Goal: Information Seeking & Learning: Learn about a topic

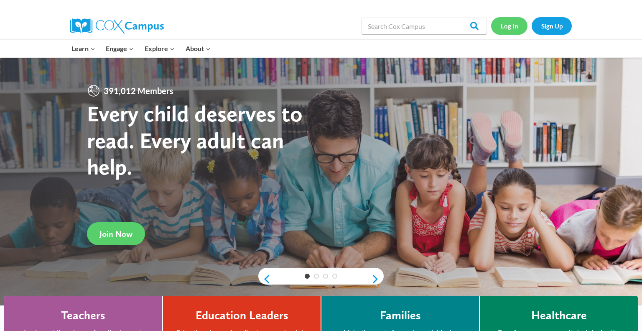
click at [508, 23] on link "Log In" at bounding box center [509, 25] width 36 height 17
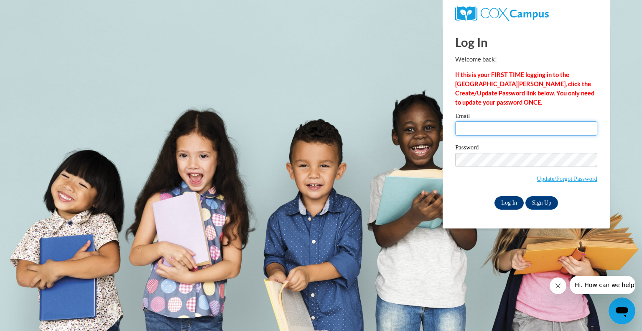
type input "[EMAIL_ADDRESS][DOMAIN_NAME]"
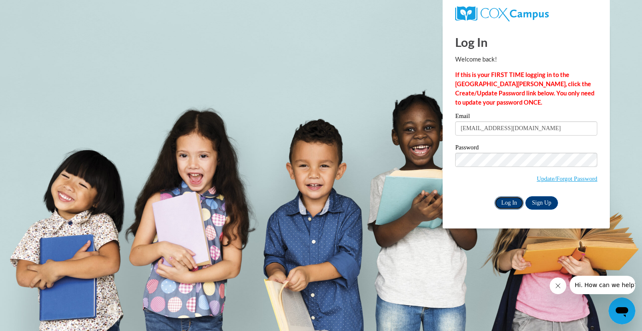
click at [509, 203] on input "Log In" at bounding box center [509, 202] width 29 height 13
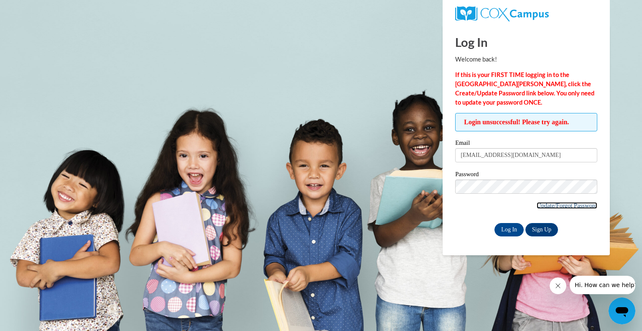
click at [547, 206] on link "Update/Forgot Password" at bounding box center [567, 205] width 61 height 7
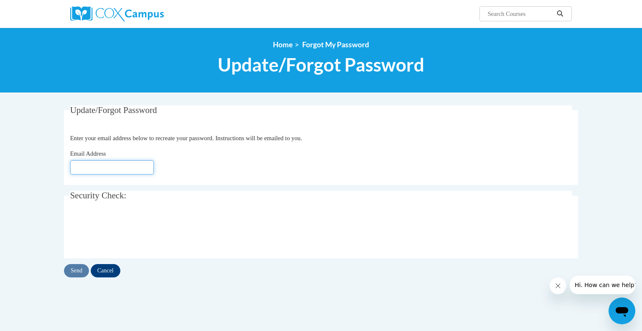
click at [131, 166] on input "Email Address" at bounding box center [112, 167] width 84 height 14
type input "[EMAIL_ADDRESS][DOMAIN_NAME]"
click at [77, 273] on input "Send" at bounding box center [76, 270] width 25 height 13
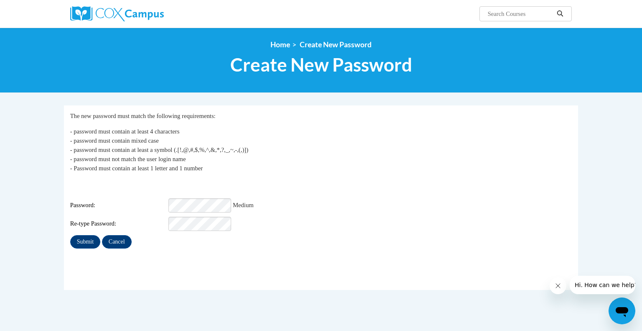
click at [136, 263] on fieldset "My Password The new password must match the following requirements: - password …" at bounding box center [321, 197] width 514 height 184
click at [87, 235] on input "Submit" at bounding box center [85, 241] width 30 height 13
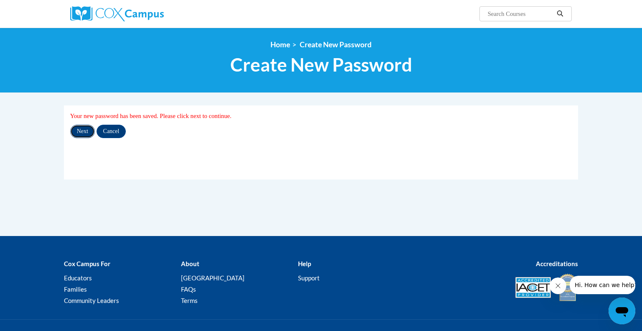
click at [83, 128] on input "Next" at bounding box center [82, 131] width 25 height 13
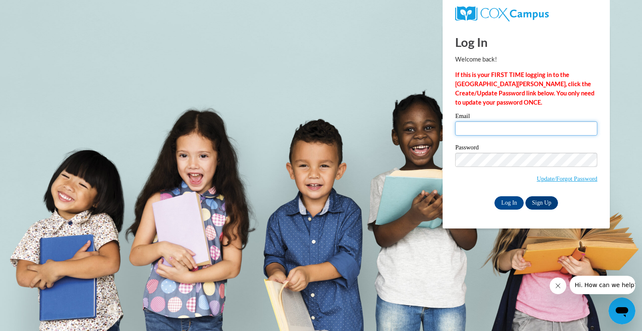
type input "odonica@grafton.k12.wi.us"
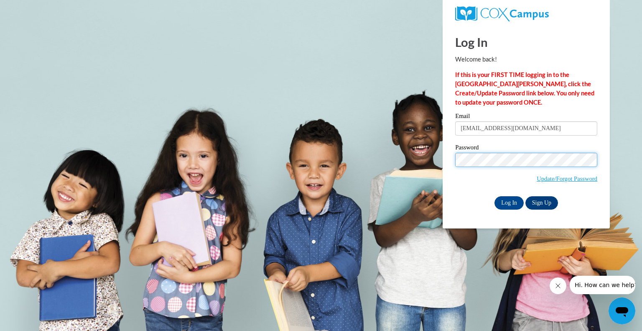
click at [429, 166] on body "Log In Welcome back! If this is your FIRST TIME logging in to the NEW Cox Campu…" at bounding box center [321, 165] width 642 height 331
click at [475, 198] on div "Log In Sign Up" at bounding box center [526, 202] width 142 height 13
click at [507, 205] on input "Log In" at bounding box center [509, 202] width 29 height 13
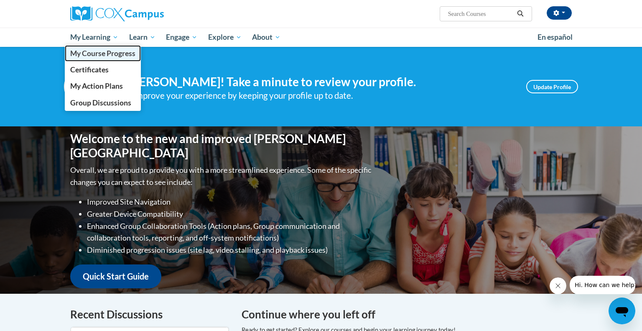
click at [86, 49] on span "My Course Progress" at bounding box center [102, 53] width 65 height 9
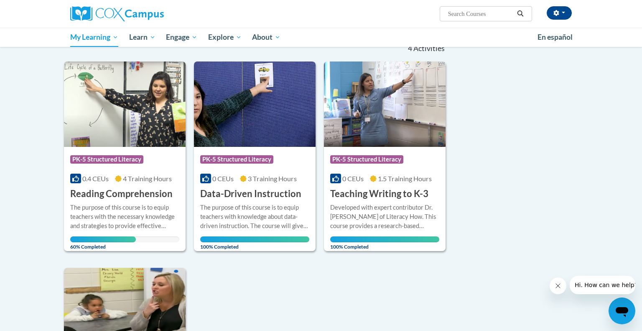
scroll to position [97, 0]
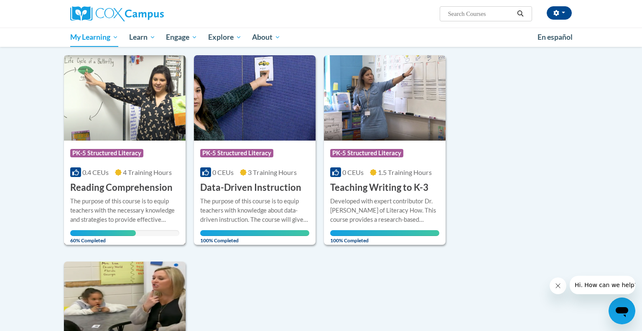
click at [125, 188] on h3 "Reading Comprehension" at bounding box center [121, 187] width 102 height 13
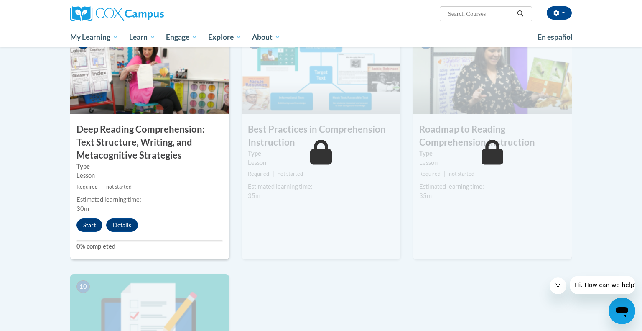
scroll to position [659, 0]
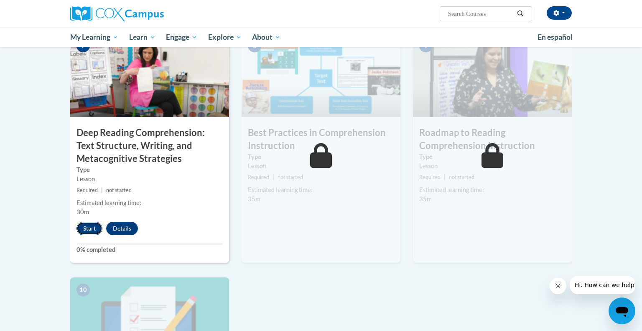
click at [85, 225] on button "Start" at bounding box center [90, 228] width 26 height 13
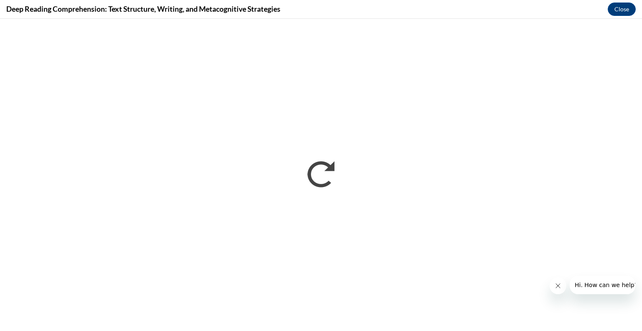
scroll to position [0, 0]
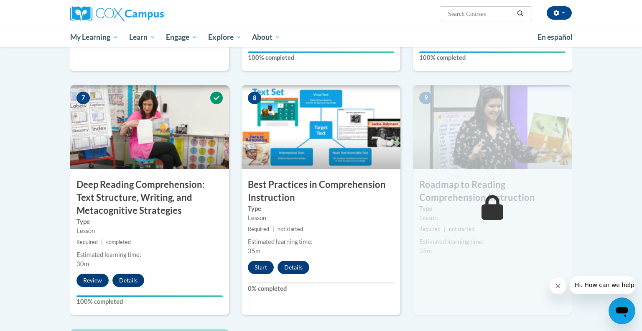
scroll to position [648, 0]
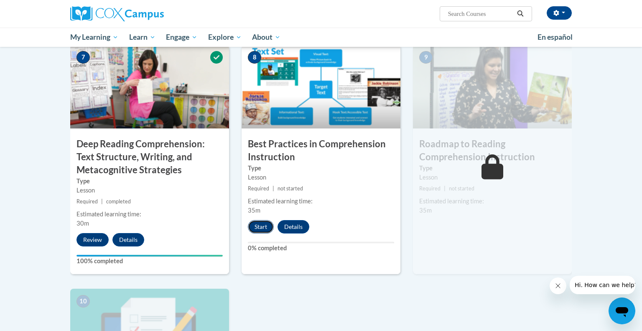
click at [263, 228] on button "Start" at bounding box center [261, 226] width 26 height 13
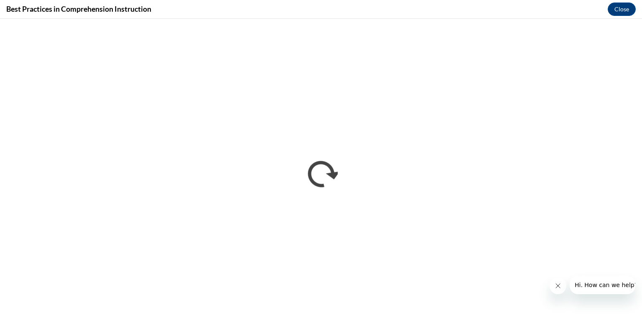
scroll to position [0, 0]
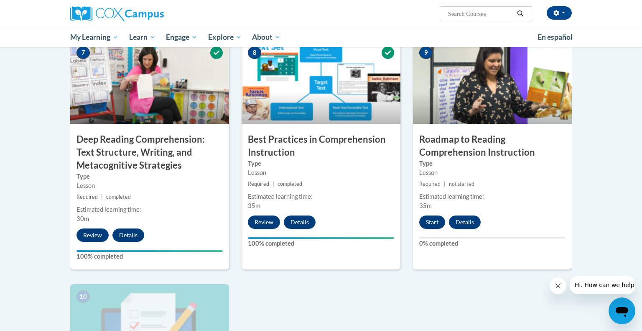
scroll to position [997, 0]
